Goal: Task Accomplishment & Management: Manage account settings

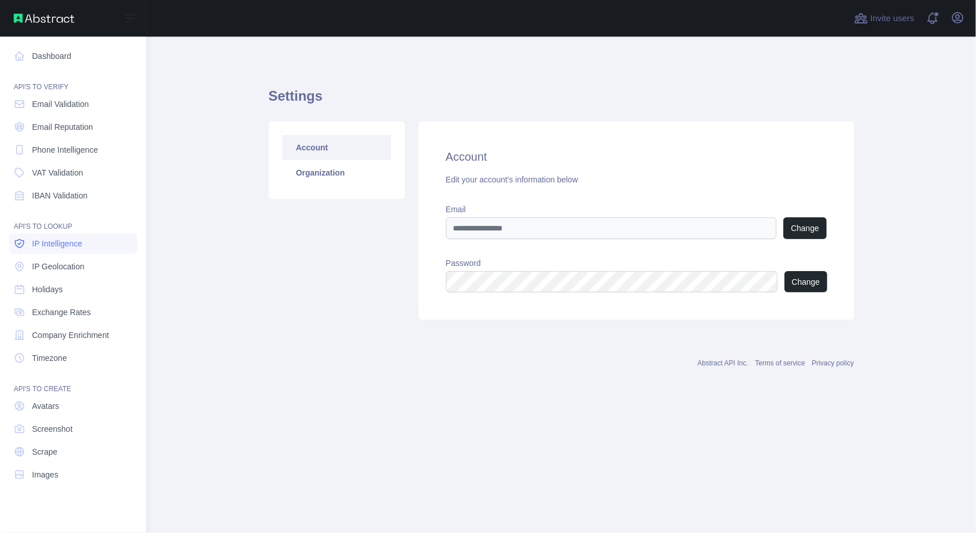
click at [79, 247] on span "IP Intelligence" at bounding box center [57, 243] width 50 height 11
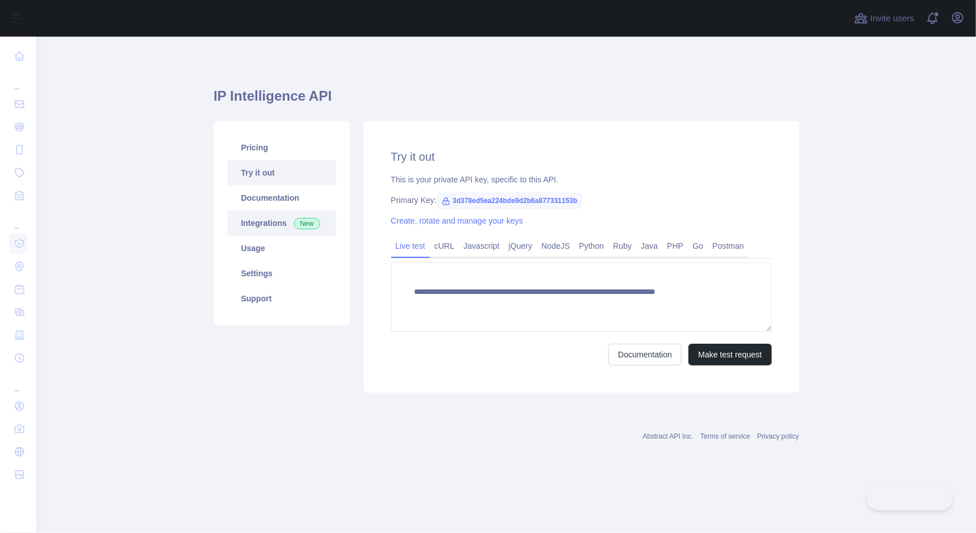
type textarea "**********"
click at [282, 225] on link "Integrations New" at bounding box center [281, 222] width 109 height 25
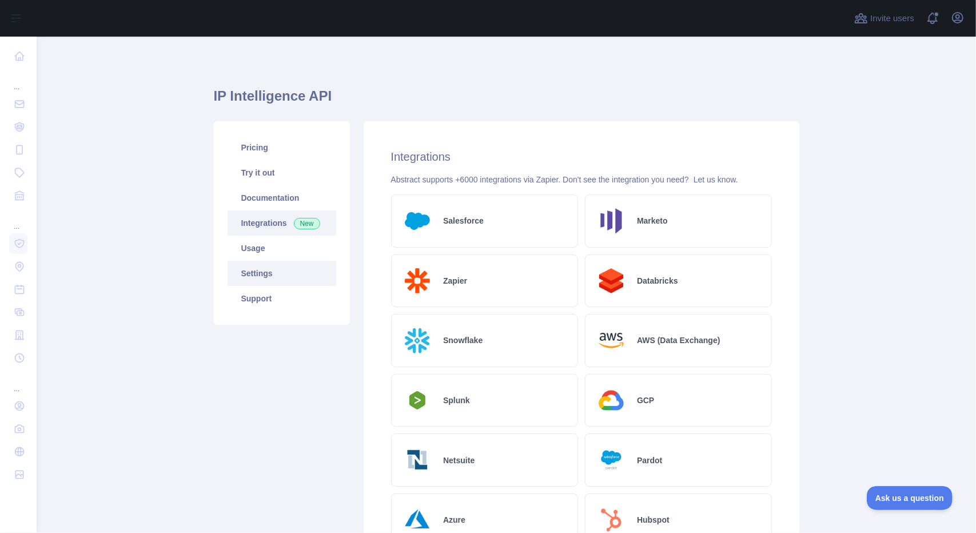
click at [281, 265] on link "Settings" at bounding box center [281, 273] width 109 height 25
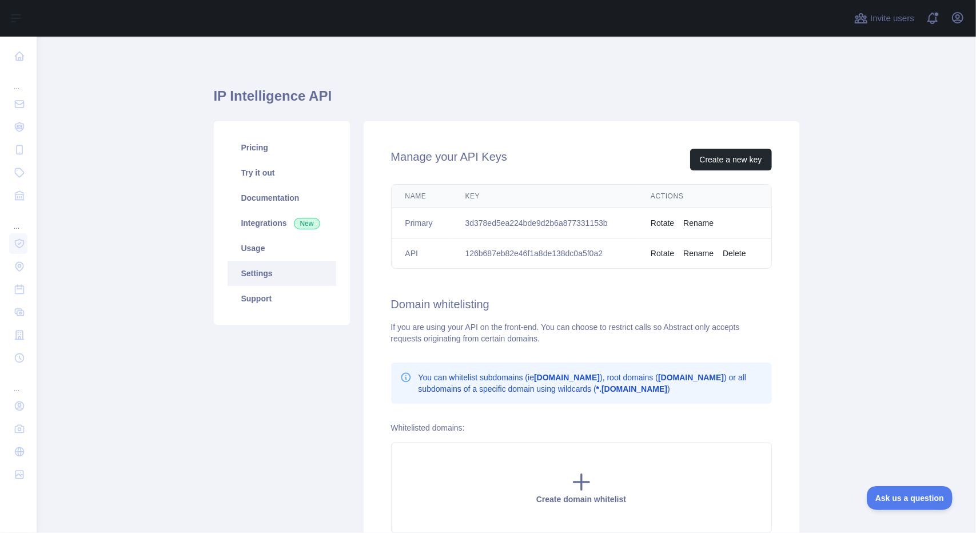
click at [526, 248] on td "126b687eb82e46f1a8de138dc0a5f0a2" at bounding box center [544, 253] width 186 height 30
copy td "126b687eb82e46f1a8de138dc0a5f0a2"
